Goal: Task Accomplishment & Management: Manage account settings

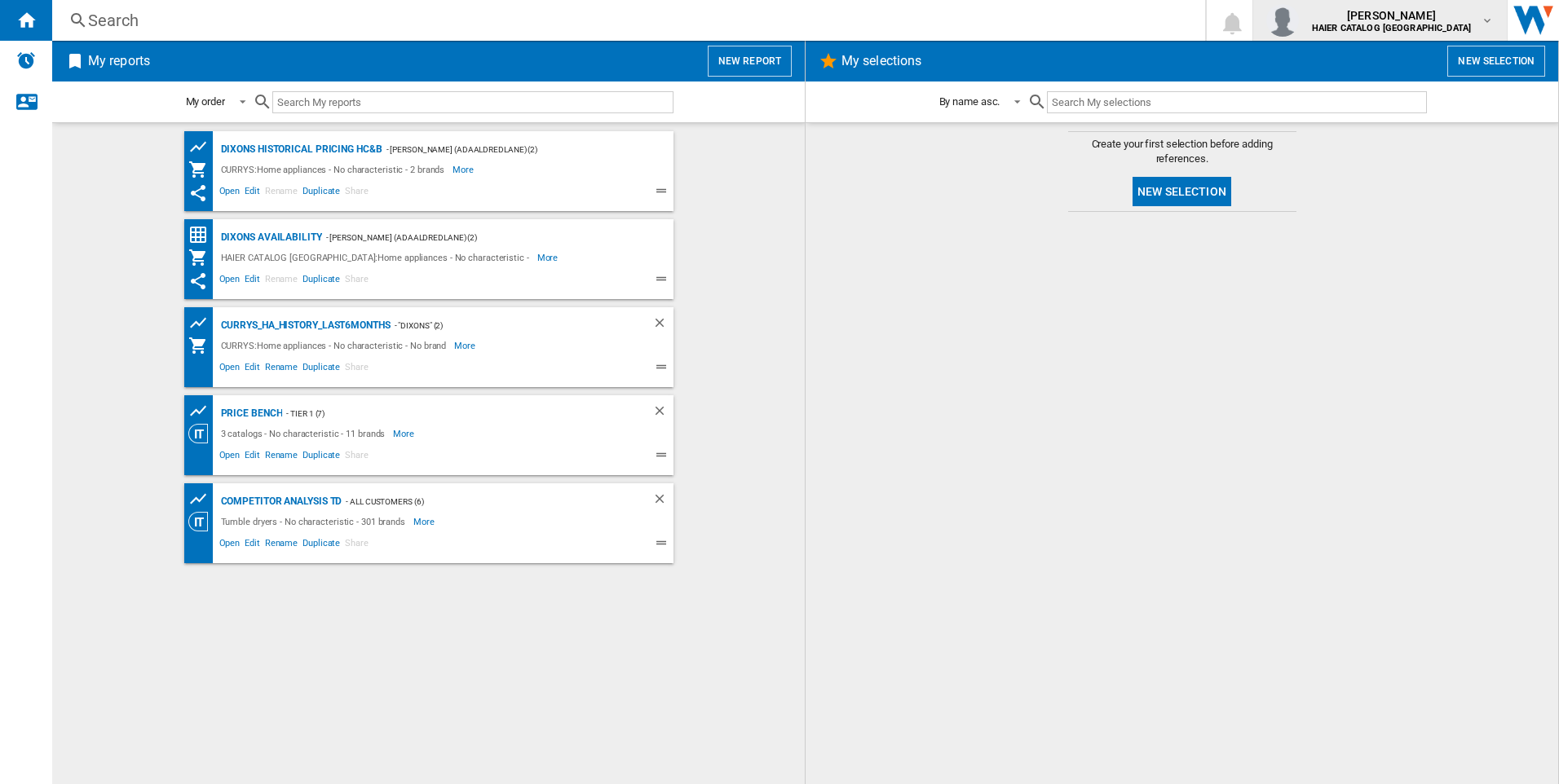
click at [1415, 21] on span "[PERSON_NAME]" at bounding box center [1391, 16] width 159 height 17
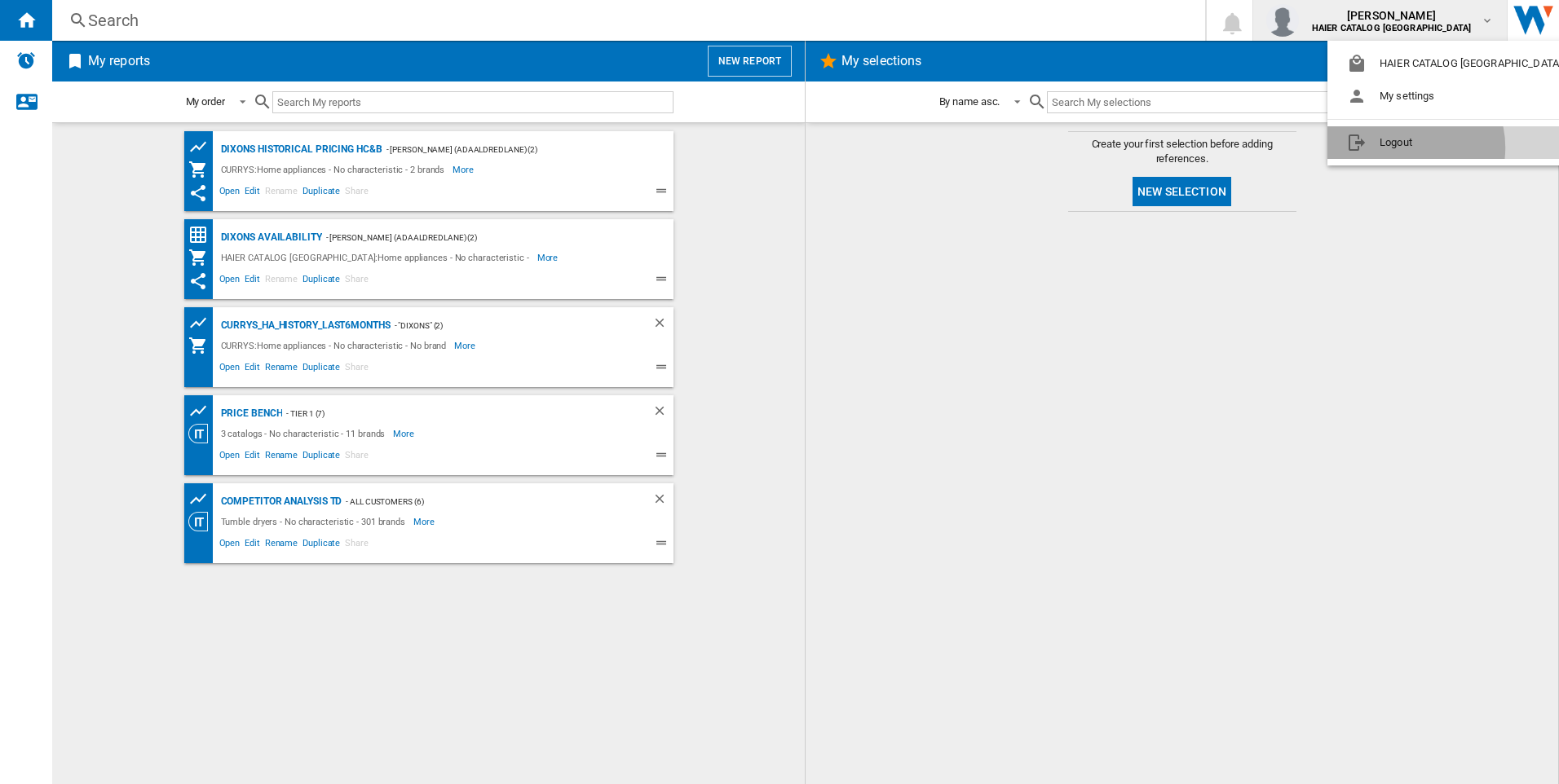
click at [1404, 148] on button "Logout" at bounding box center [1457, 142] width 260 height 32
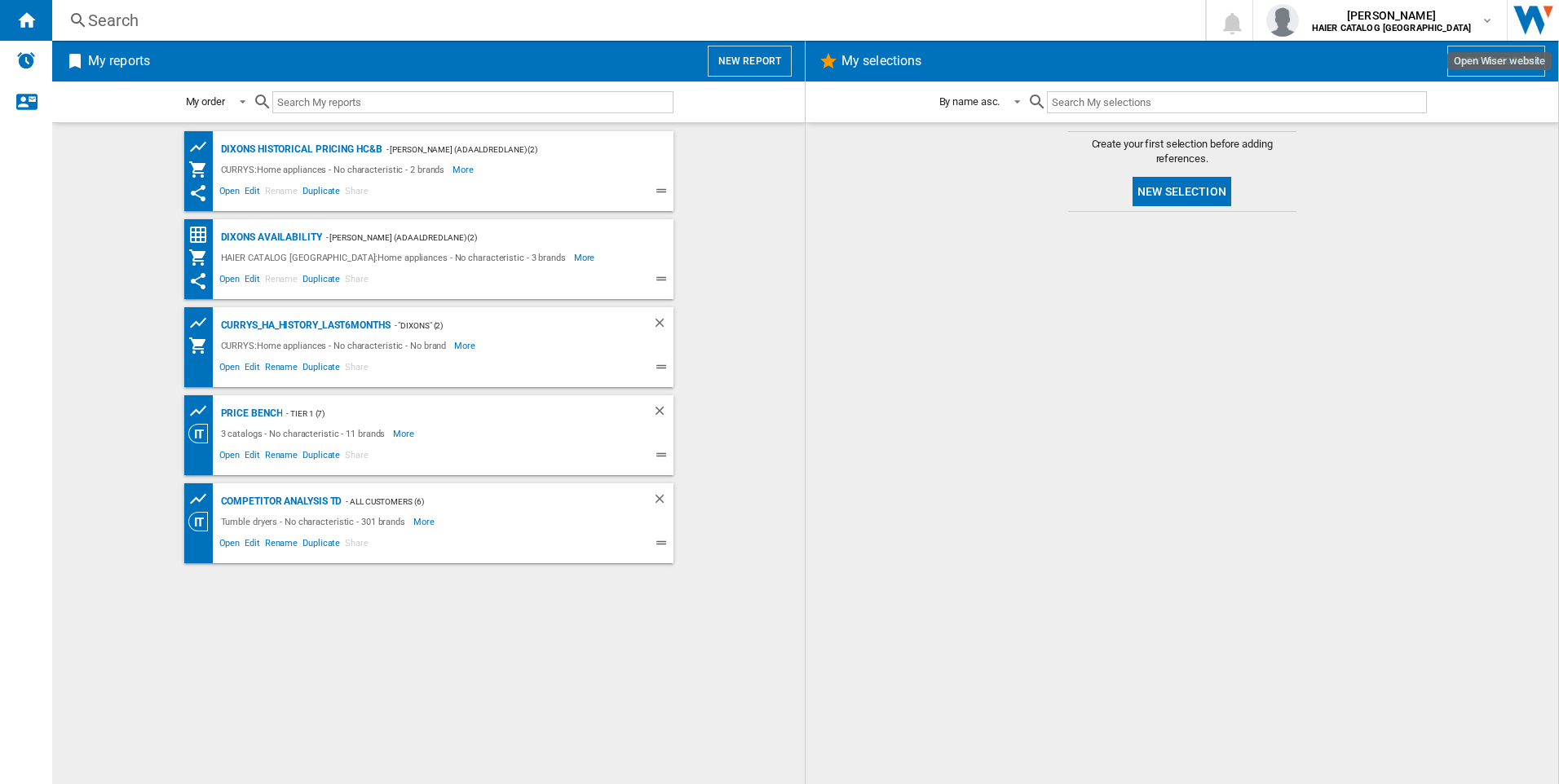
click at [1524, 26] on img "Open Wiser website" at bounding box center [1533, 20] width 51 height 40
